Goal: Task Accomplishment & Management: Complete application form

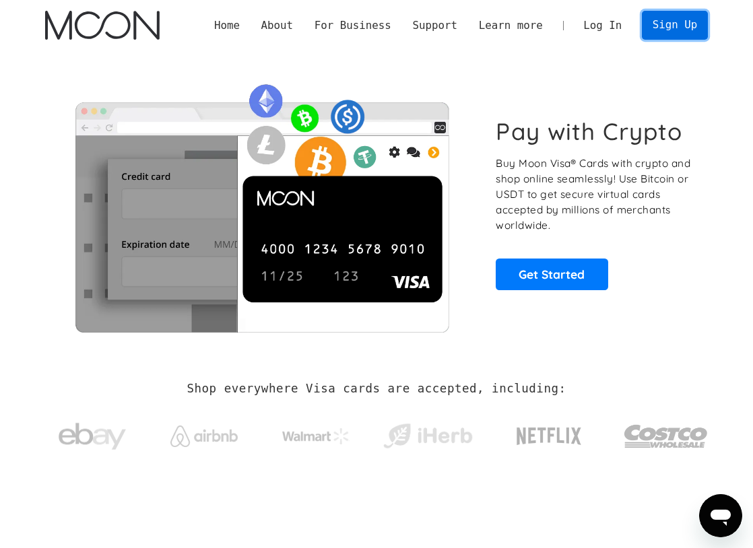
click at [685, 24] on link "Sign Up" at bounding box center [675, 25] width 66 height 29
